Goal: Navigation & Orientation: Understand site structure

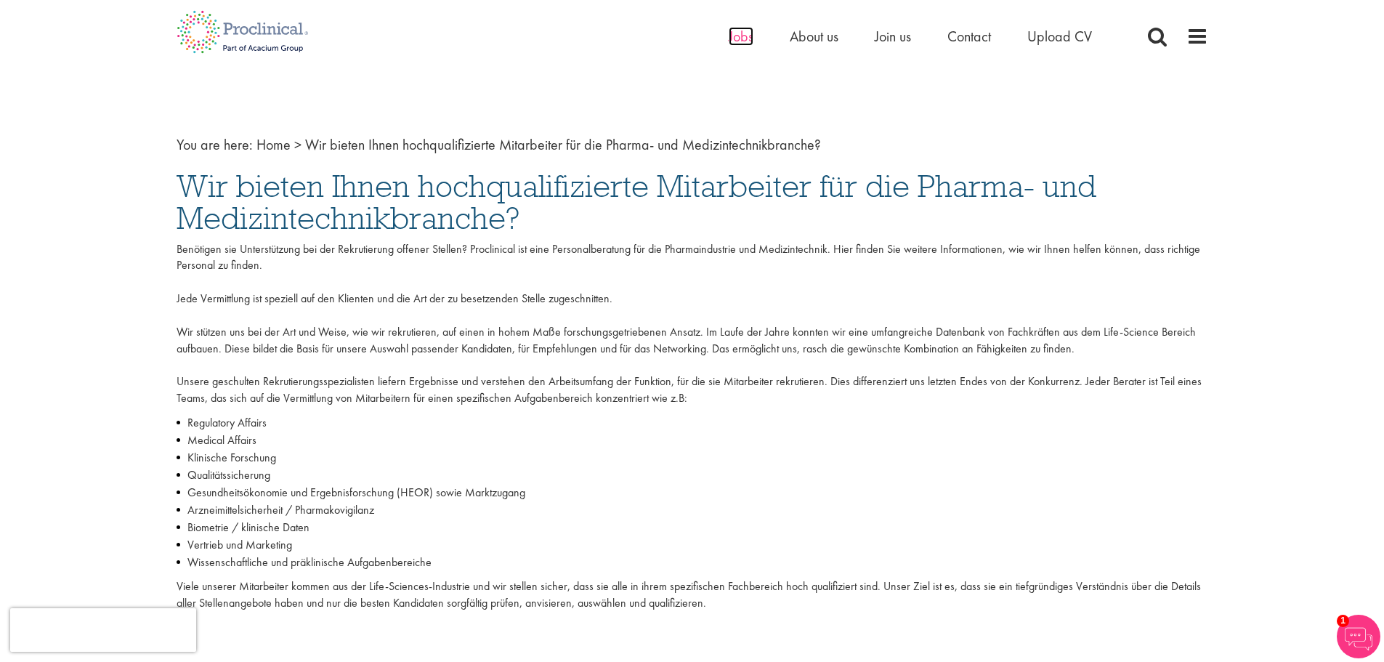
click at [736, 35] on span "Jobs" at bounding box center [741, 36] width 25 height 19
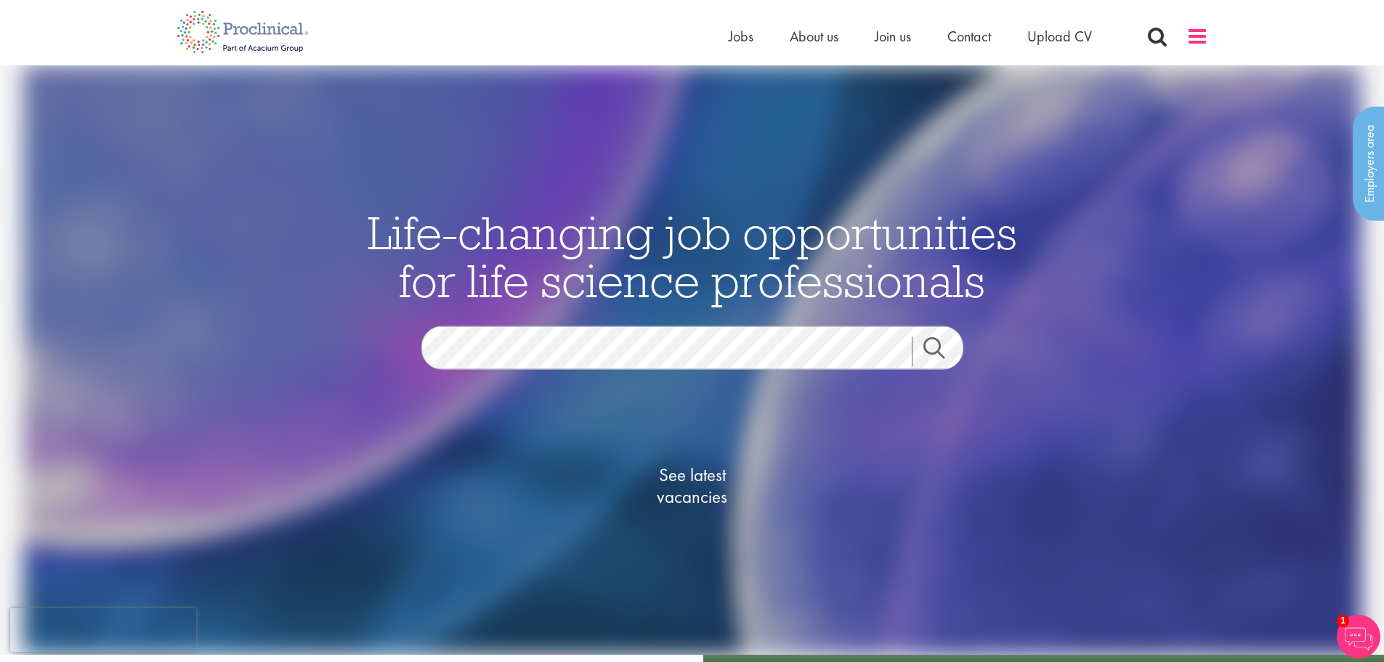
click at [1199, 34] on span at bounding box center [1197, 36] width 22 height 22
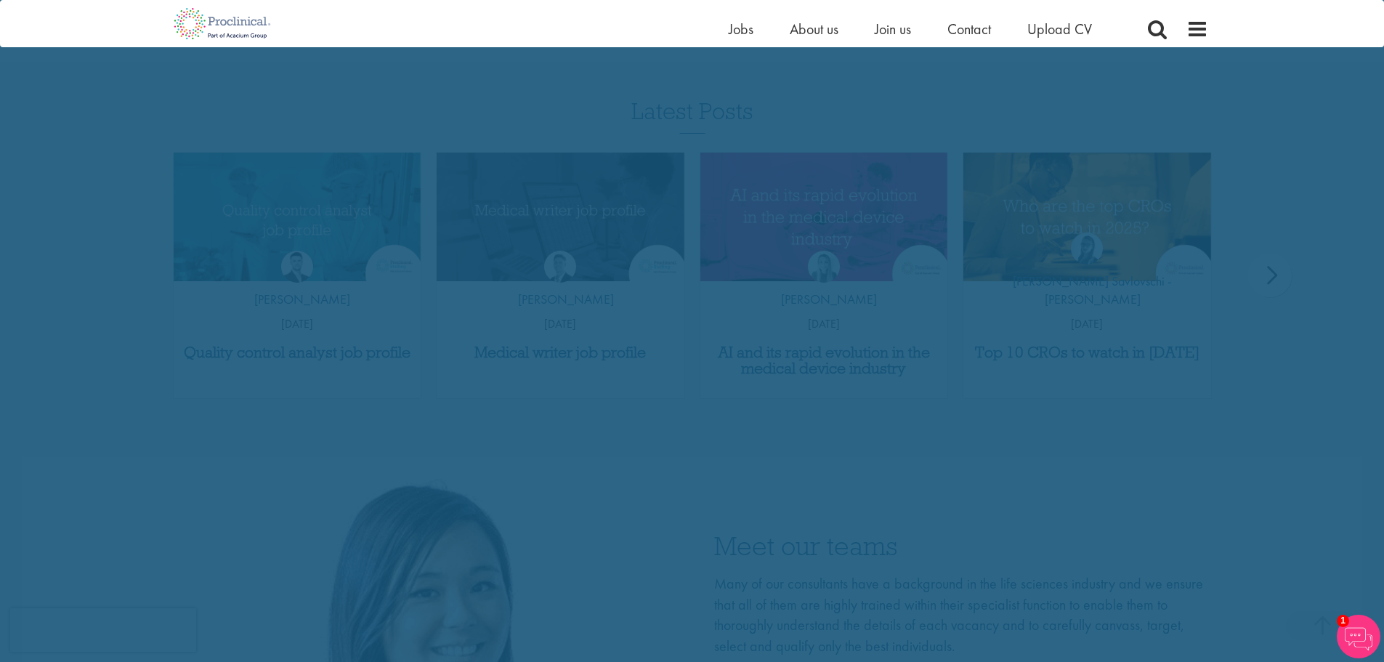
scroll to position [1981, 0]
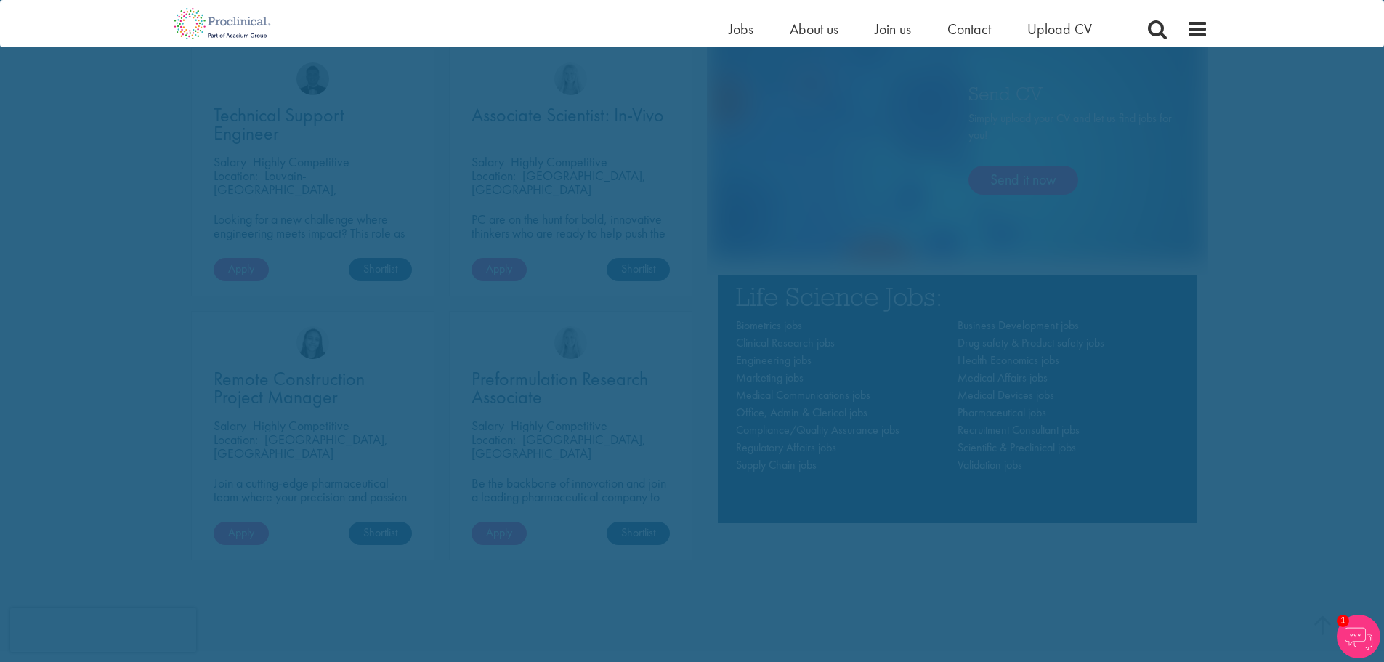
scroll to position [819, 0]
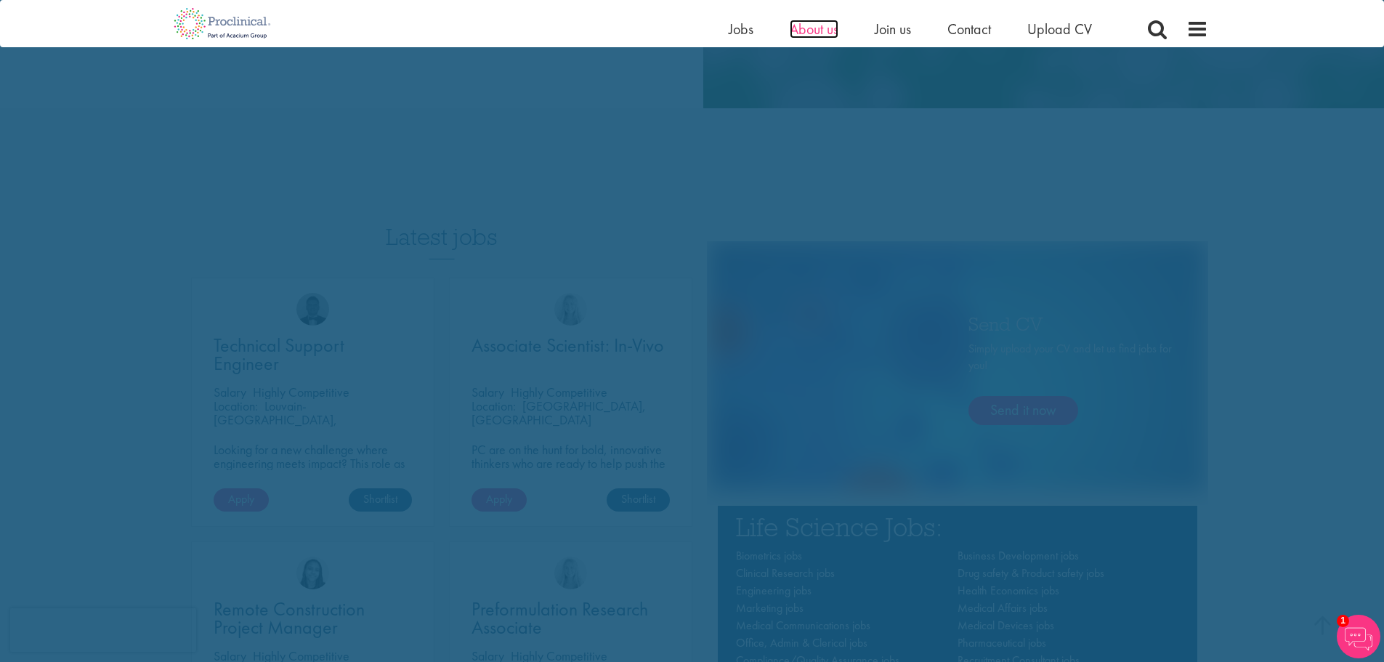
click at [811, 31] on span "About us" at bounding box center [814, 29] width 49 height 19
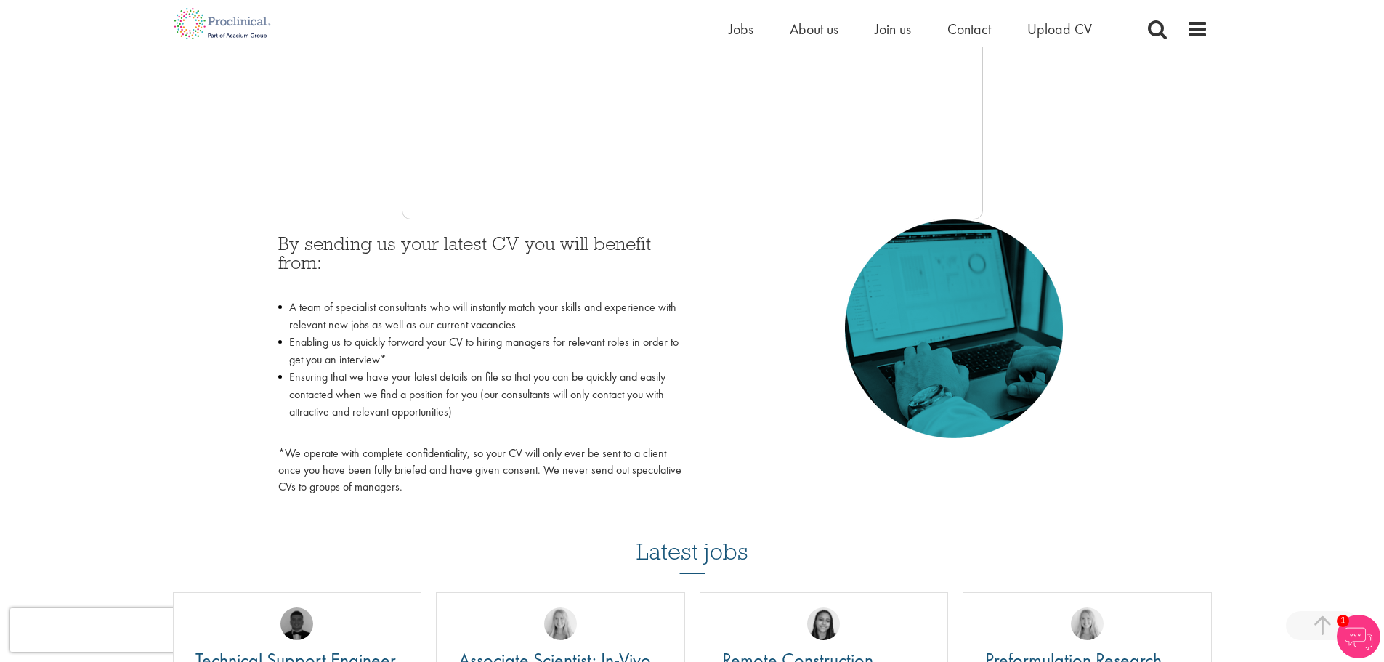
scroll to position [509, 0]
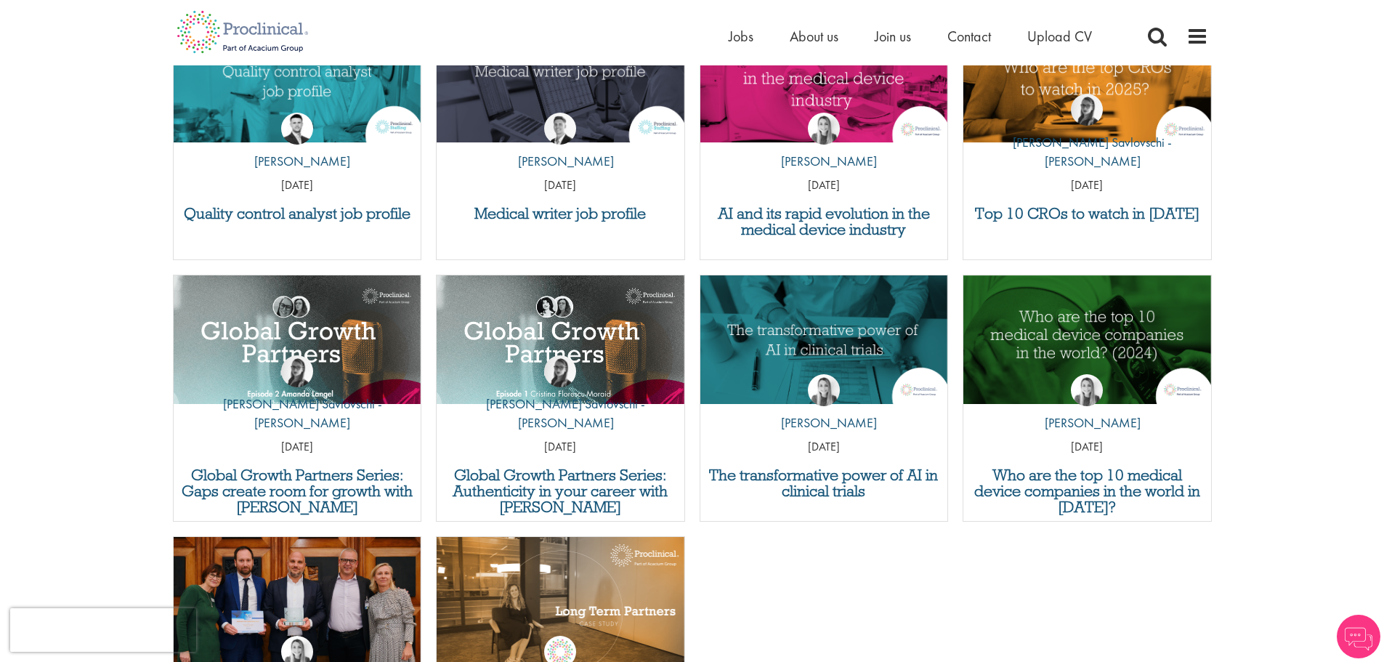
scroll to position [5455, 0]
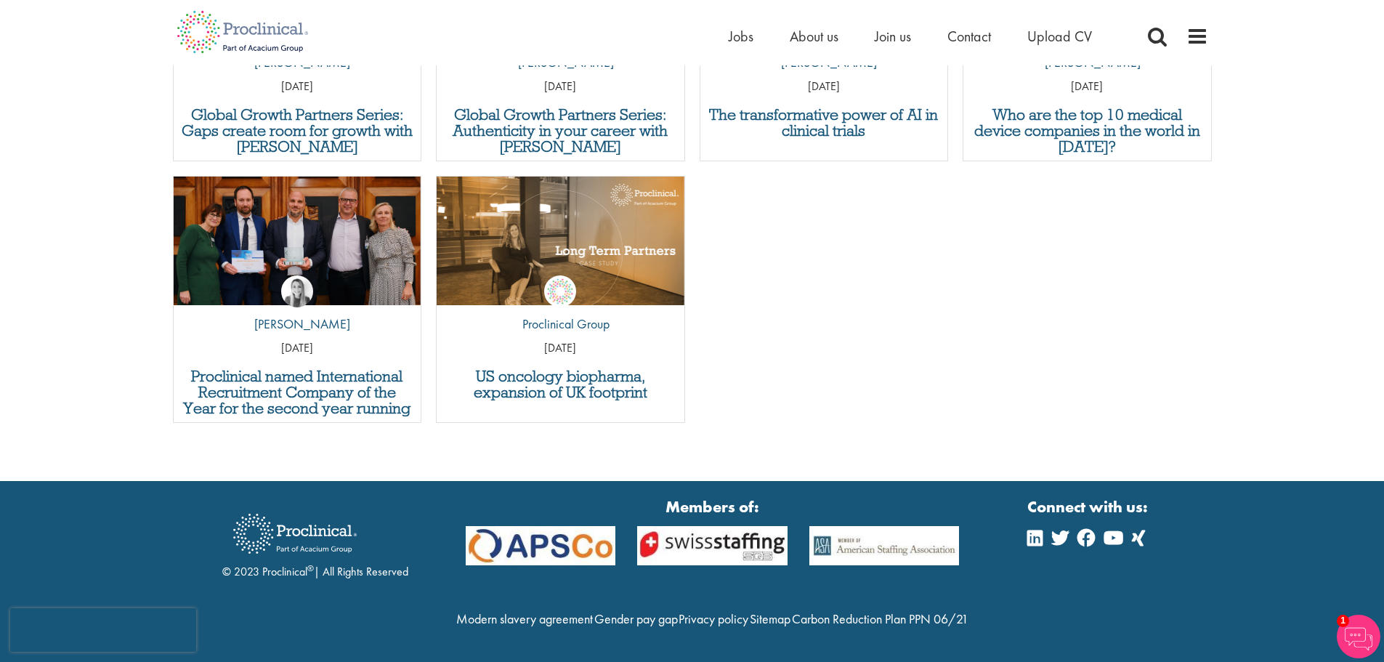
drag, startPoint x: 262, startPoint y: 540, endPoint x: 306, endPoint y: 546, distance: 44.0
click at [306, 546] on div "© 2023 Proclinical ® | All Rights Reserved" at bounding box center [315, 542] width 186 height 78
copy div "Proclinica"
click at [790, 610] on link "Sitemap" at bounding box center [770, 618] width 41 height 17
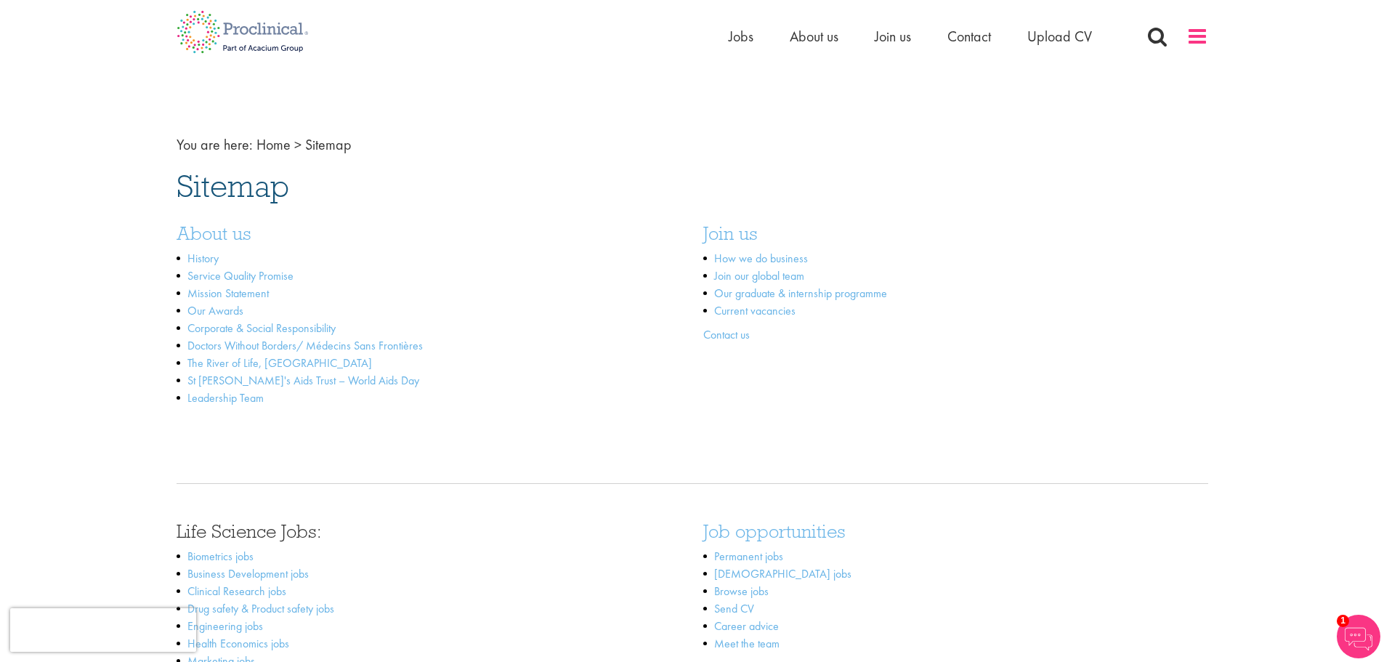
click at [1202, 39] on span at bounding box center [1197, 36] width 22 height 22
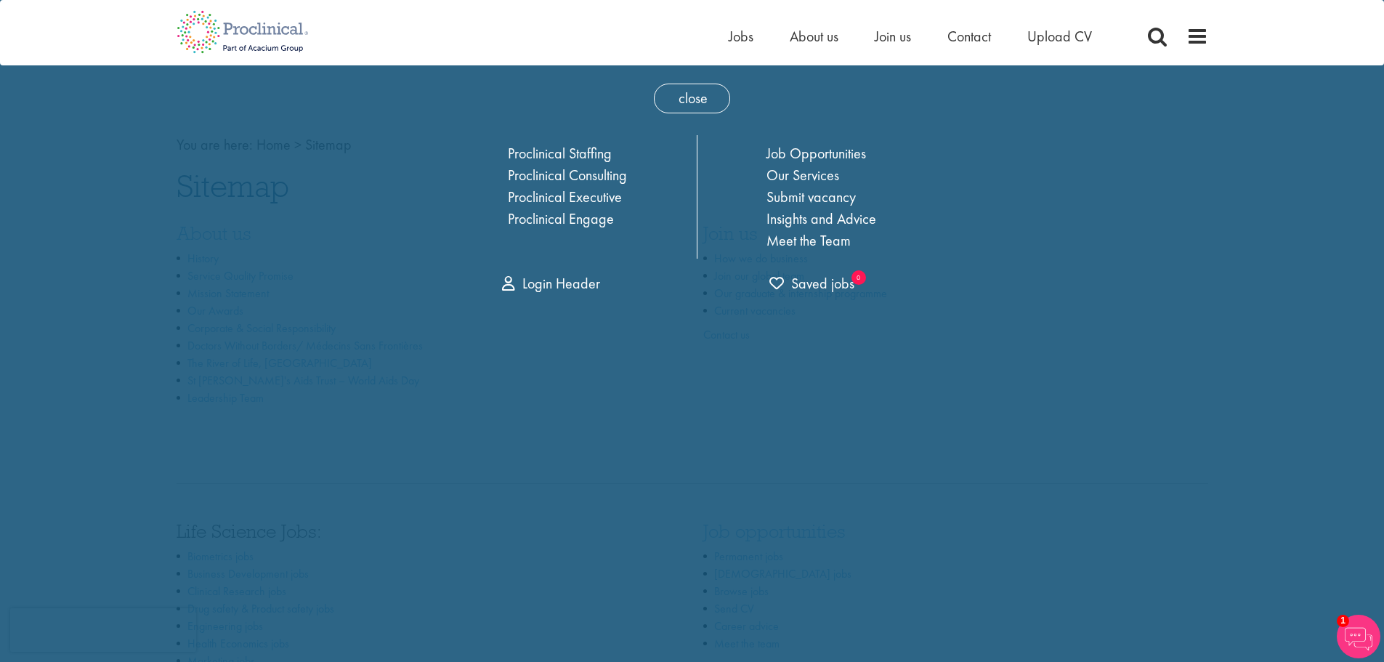
click at [697, 84] on span "close" at bounding box center [692, 99] width 76 height 30
